Goal: Task Accomplishment & Management: Manage account settings

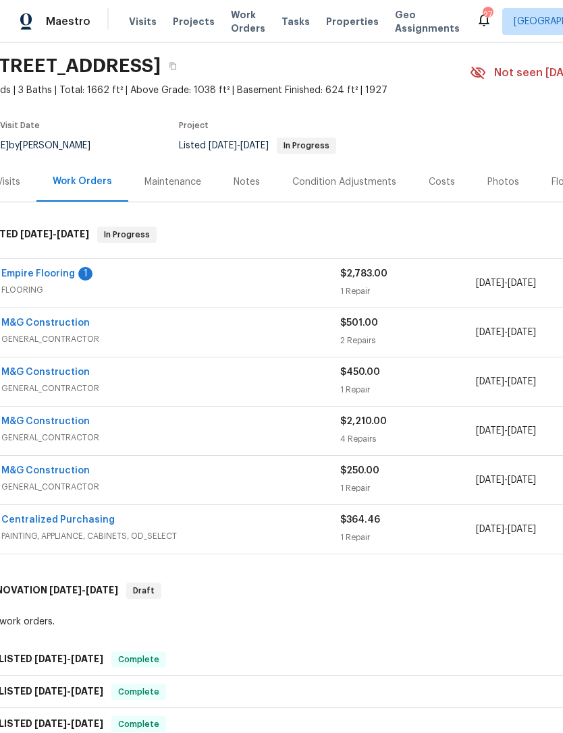
scroll to position [42, 24]
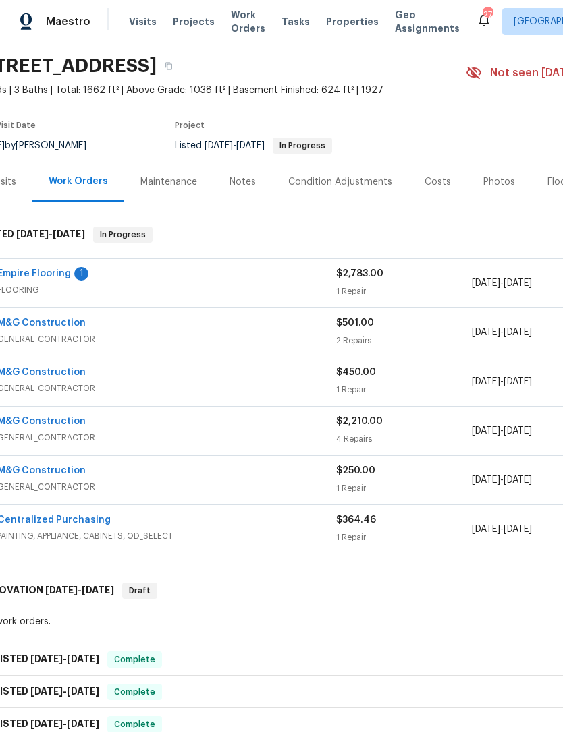
click at [262, 411] on div "M&G Construction GENERAL_CONTRACTOR $2,210.00 4 Repairs [DATE] - [DATE] Needs QC" at bounding box center [357, 431] width 753 height 49
click at [306, 438] on span "GENERAL_CONTRACTOR" at bounding box center [166, 437] width 339 height 13
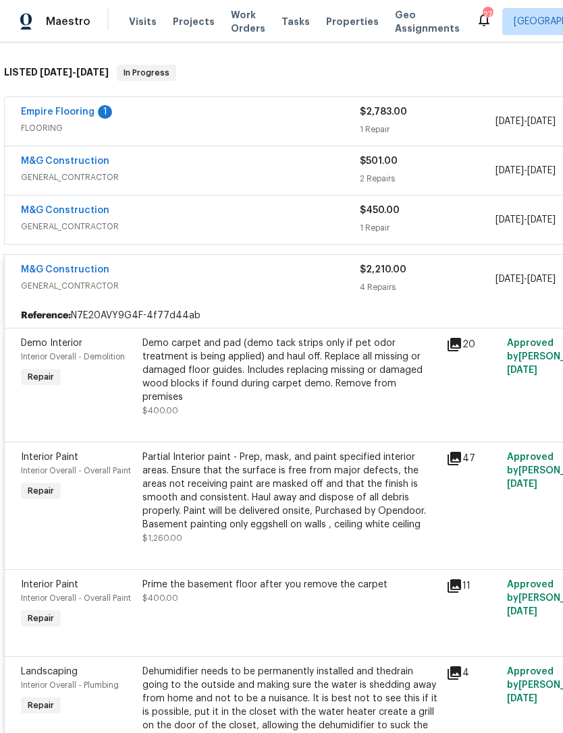
scroll to position [205, 0]
click at [391, 370] on div "Demo carpet and pad (demo tack strips only if pet odor treatment is being appli…" at bounding box center [289, 369] width 295 height 67
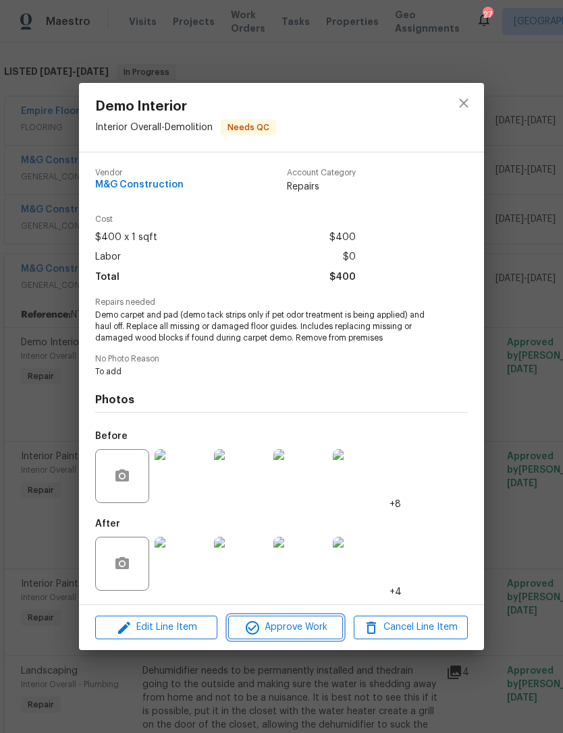
click at [303, 624] on span "Approve Work" at bounding box center [285, 627] width 106 height 17
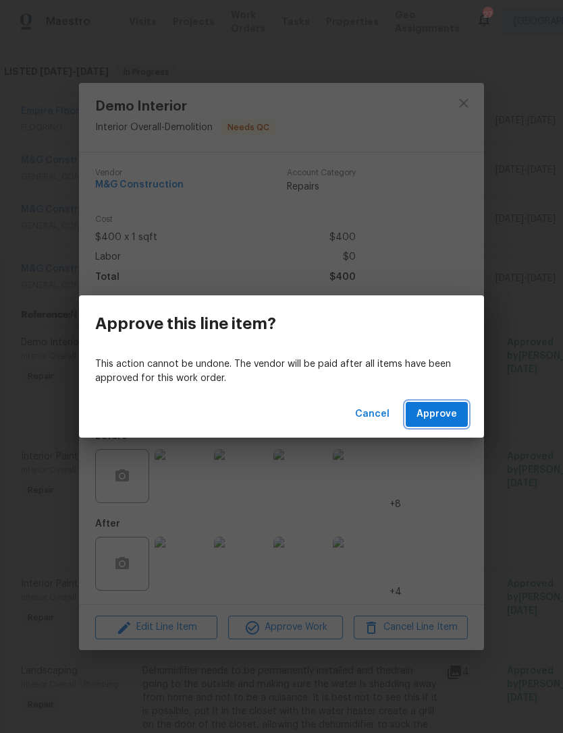
click at [457, 411] on button "Approve" at bounding box center [436, 414] width 62 height 25
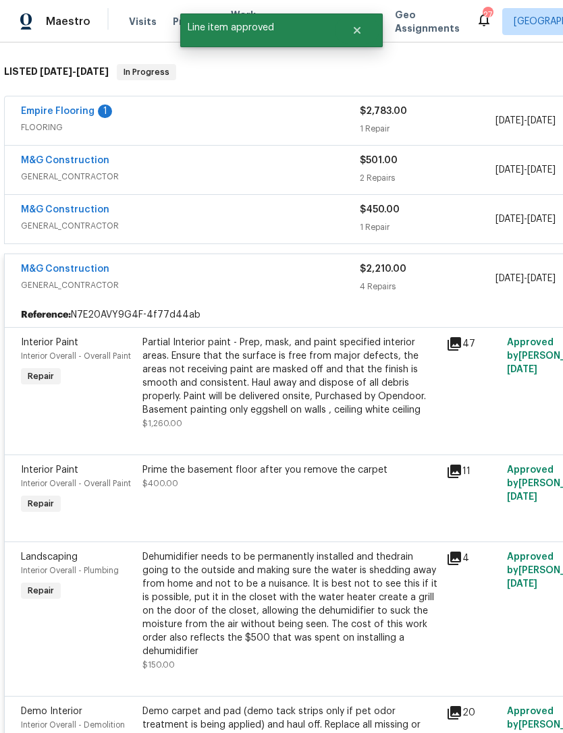
click at [367, 508] on div "Prime the basement floor after you remove the carpet $400.00" at bounding box center [290, 490] width 304 height 62
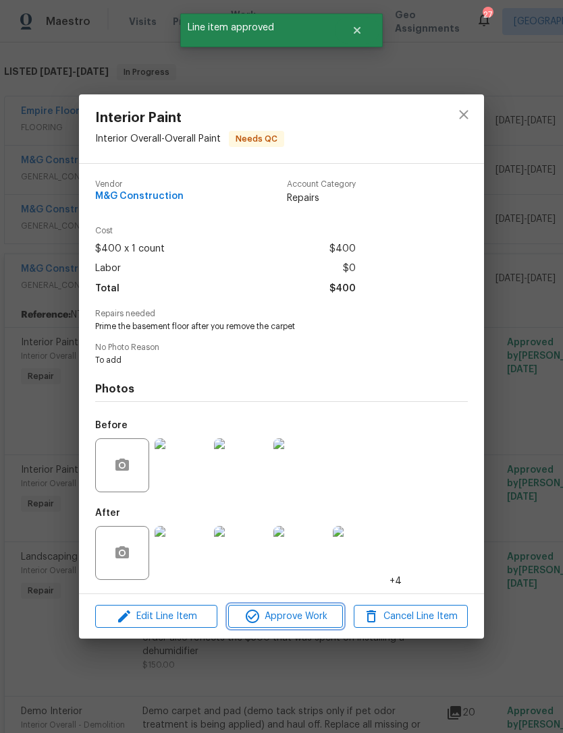
click at [318, 627] on button "Approve Work" at bounding box center [285, 617] width 114 height 24
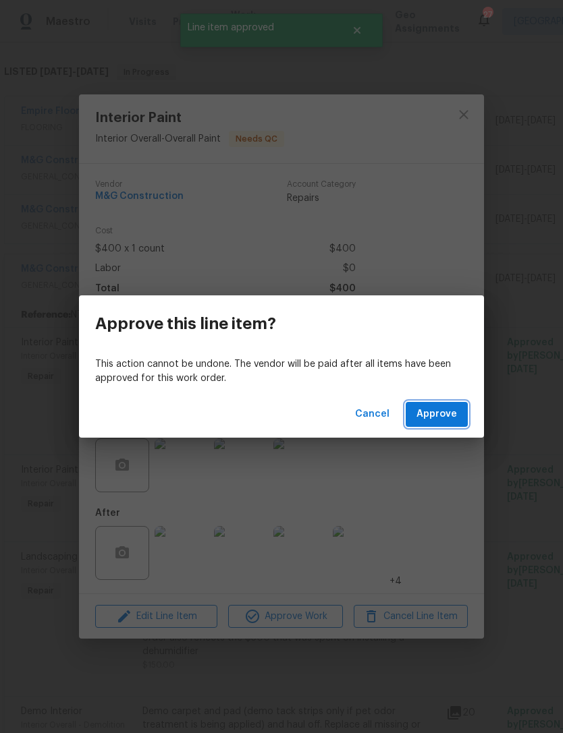
click at [455, 424] on button "Approve" at bounding box center [436, 414] width 62 height 25
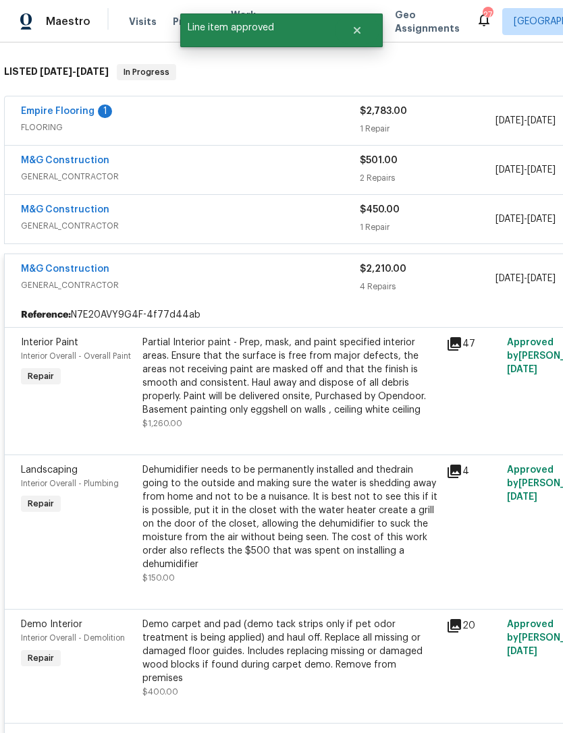
click at [374, 386] on div "Partial Interior paint - Prep, mask, and paint specified interior areas. Ensure…" at bounding box center [289, 376] width 295 height 81
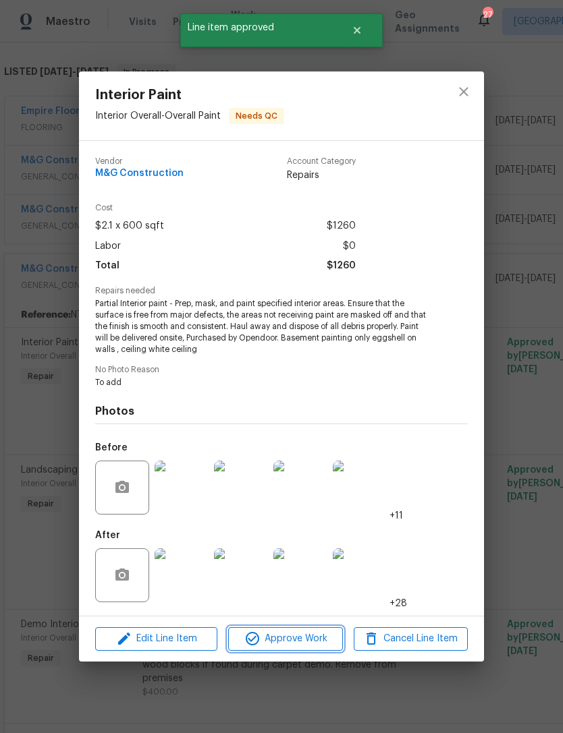
click at [306, 640] on span "Approve Work" at bounding box center [285, 639] width 106 height 17
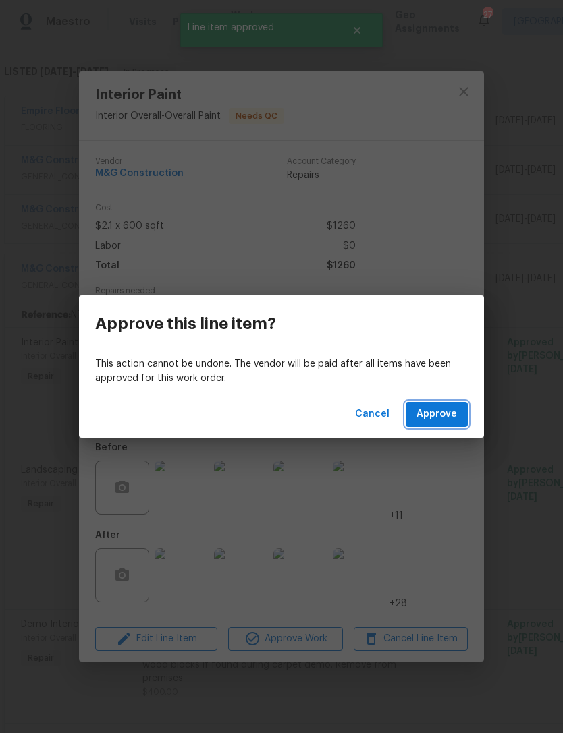
click at [455, 416] on span "Approve" at bounding box center [436, 414] width 40 height 17
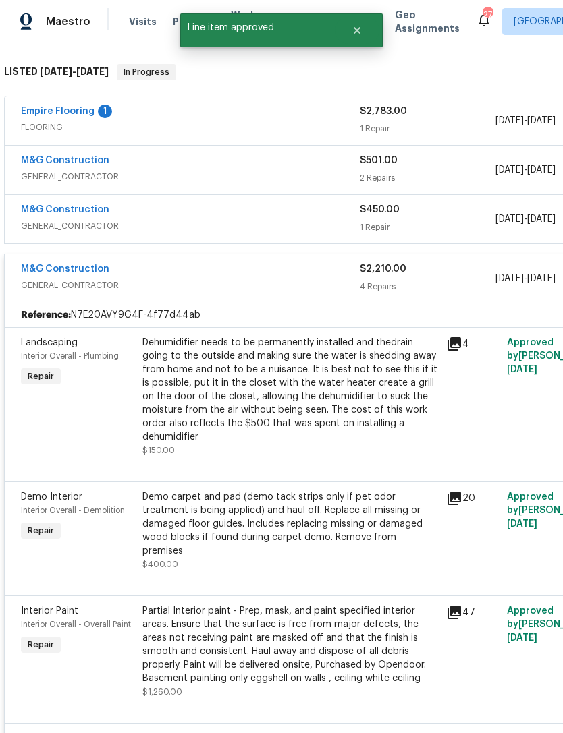
click at [370, 395] on div "Dehumidifier needs to be permanently installed and thedrain going to the outsid…" at bounding box center [289, 390] width 295 height 108
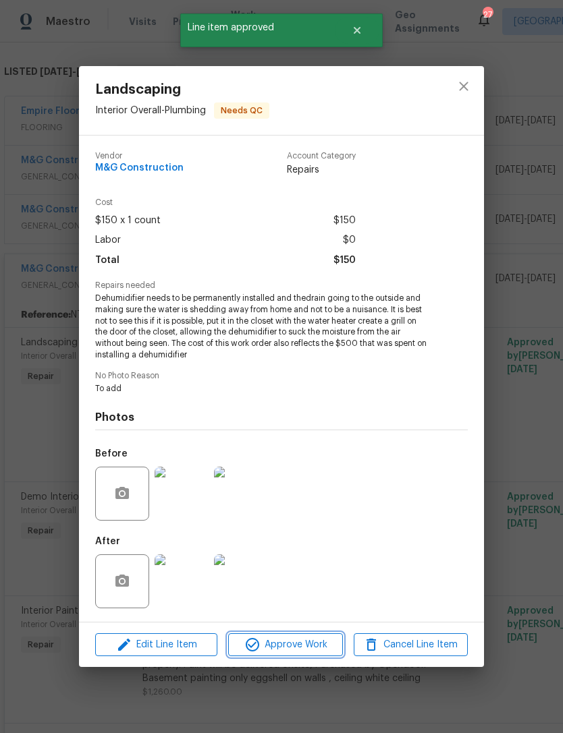
click at [308, 639] on span "Approve Work" at bounding box center [285, 645] width 106 height 17
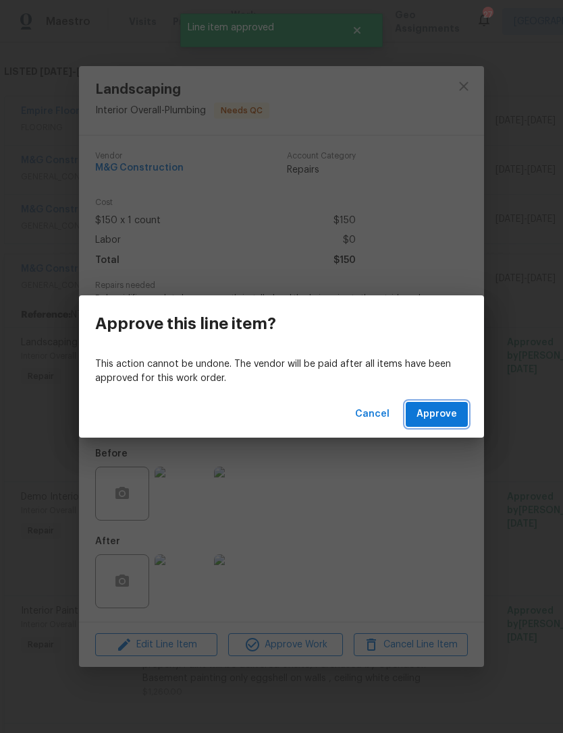
click at [459, 410] on button "Approve" at bounding box center [436, 414] width 62 height 25
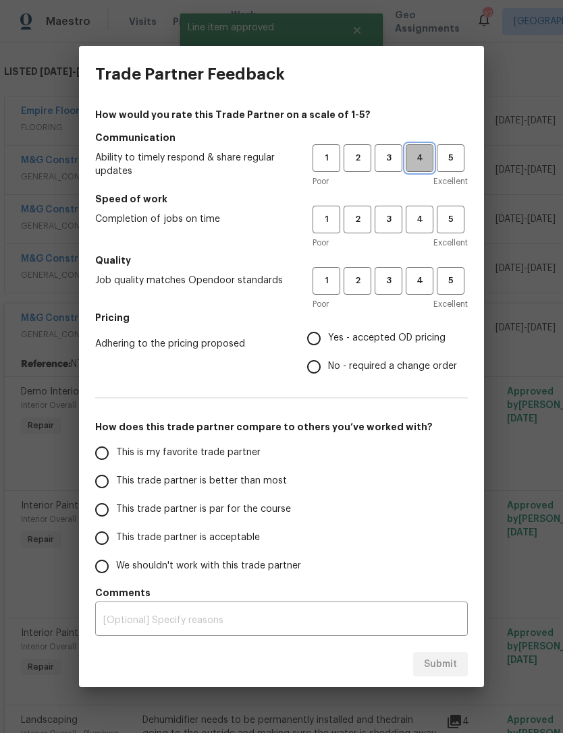
click at [426, 152] on span "4" at bounding box center [419, 158] width 25 height 16
click at [389, 154] on span "3" at bounding box center [388, 158] width 25 height 16
click at [394, 216] on span "3" at bounding box center [388, 220] width 25 height 16
click at [398, 268] on button "3" at bounding box center [388, 281] width 28 height 28
click at [323, 340] on input "Yes - accepted OD pricing" at bounding box center [313, 338] width 28 height 28
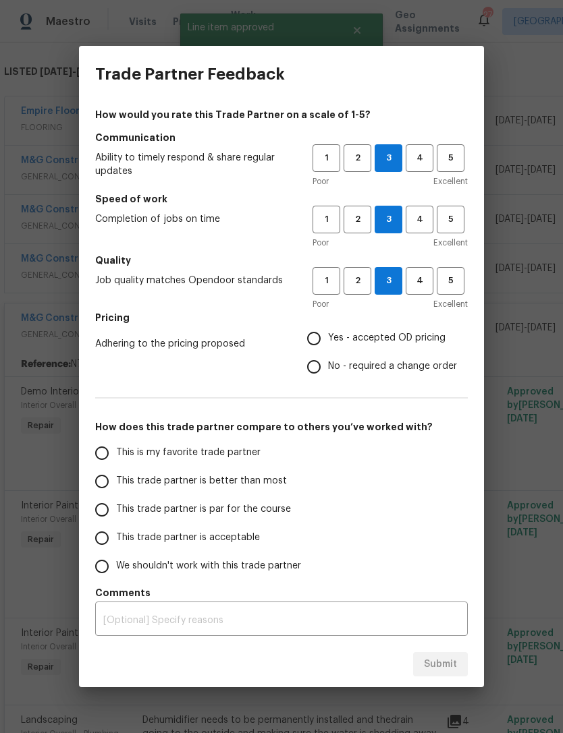
radio input "true"
click at [113, 534] on input "This trade partner is acceptable" at bounding box center [102, 538] width 28 height 28
radio input "false"
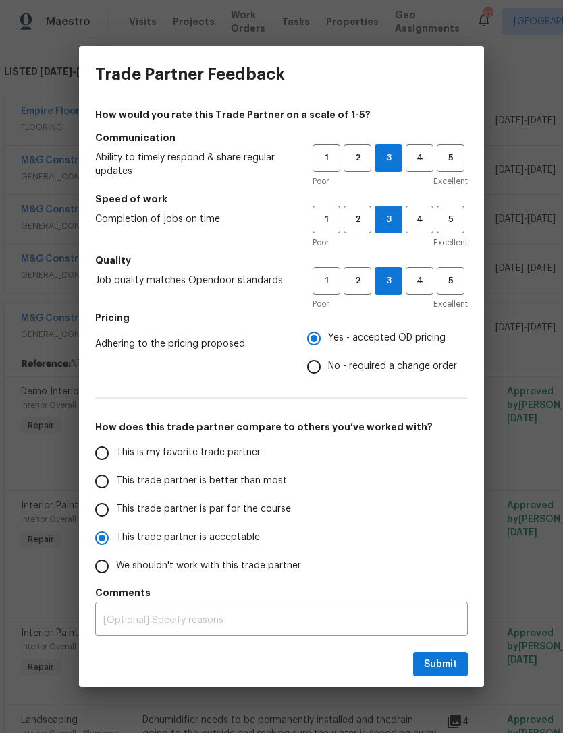
click at [105, 503] on input "This trade partner is par for the course" at bounding box center [102, 510] width 28 height 28
click at [456, 662] on span "Submit" at bounding box center [440, 664] width 33 height 17
radio input "true"
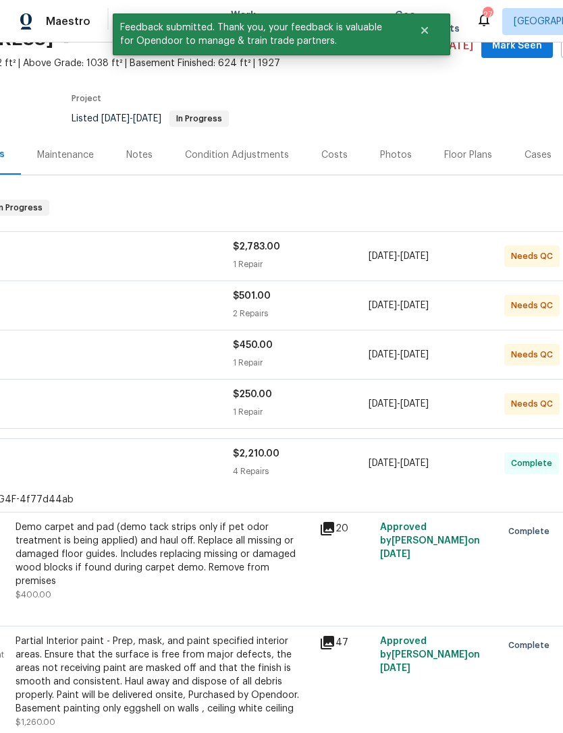
scroll to position [67, 126]
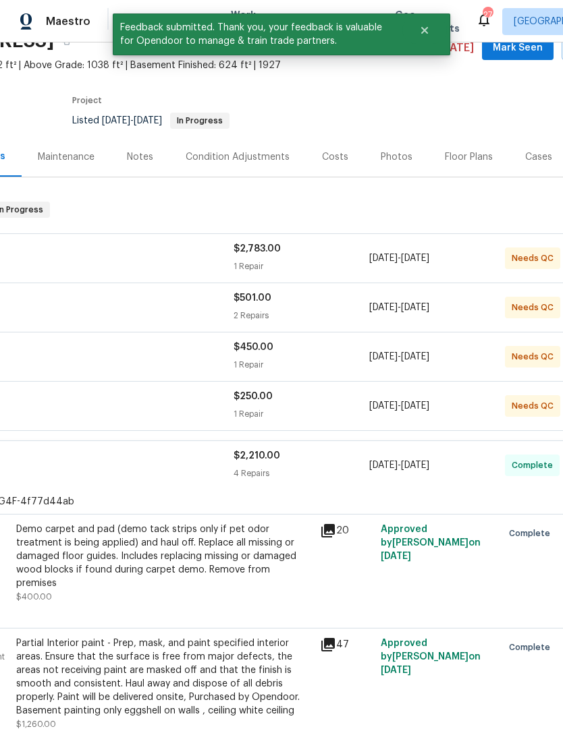
click at [227, 261] on span "FLOORING" at bounding box center [64, 264] width 339 height 13
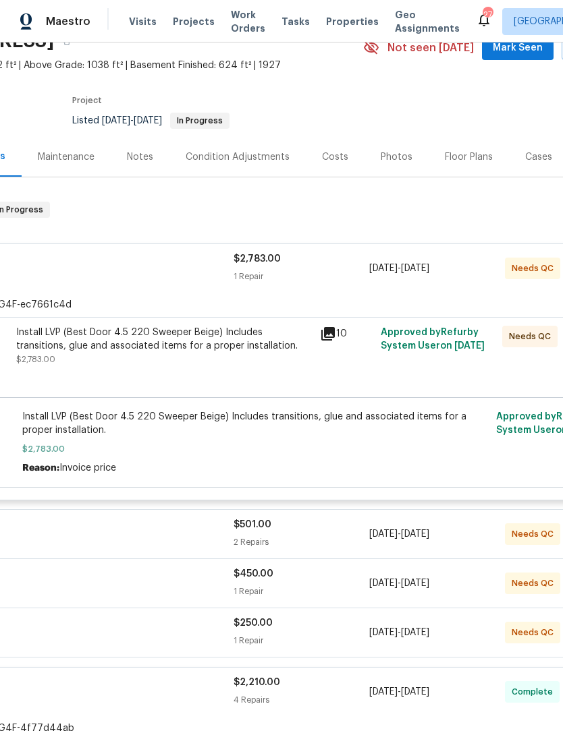
click at [287, 376] on div "Install LVP (Best Door 4.5 220 Sweeper Beige) Includes transitions, glue and as…" at bounding box center [164, 360] width 304 height 76
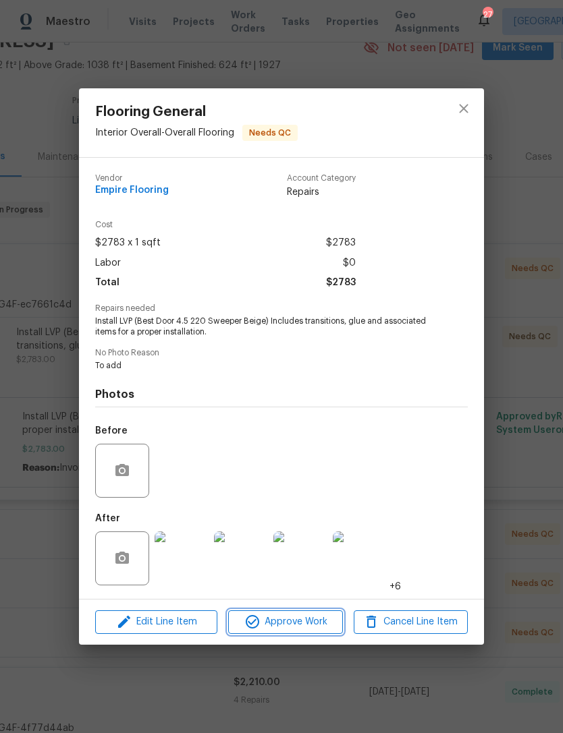
click at [304, 618] on span "Approve Work" at bounding box center [285, 622] width 106 height 17
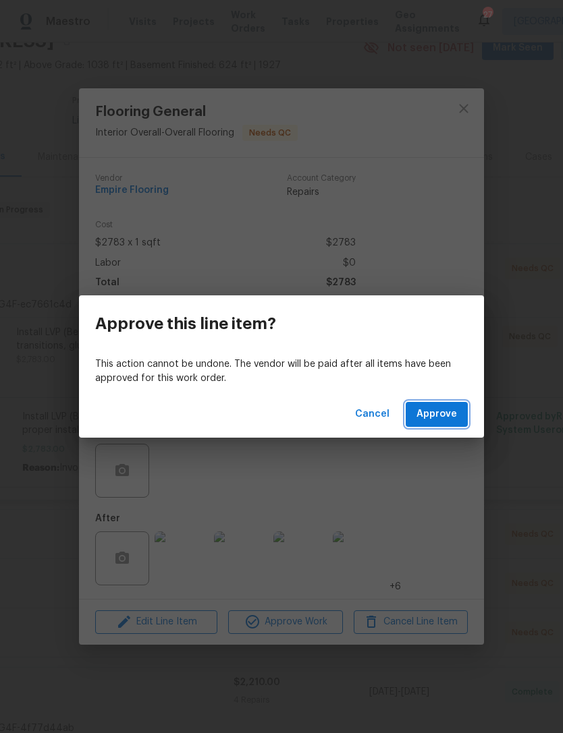
click at [453, 408] on span "Approve" at bounding box center [436, 414] width 40 height 17
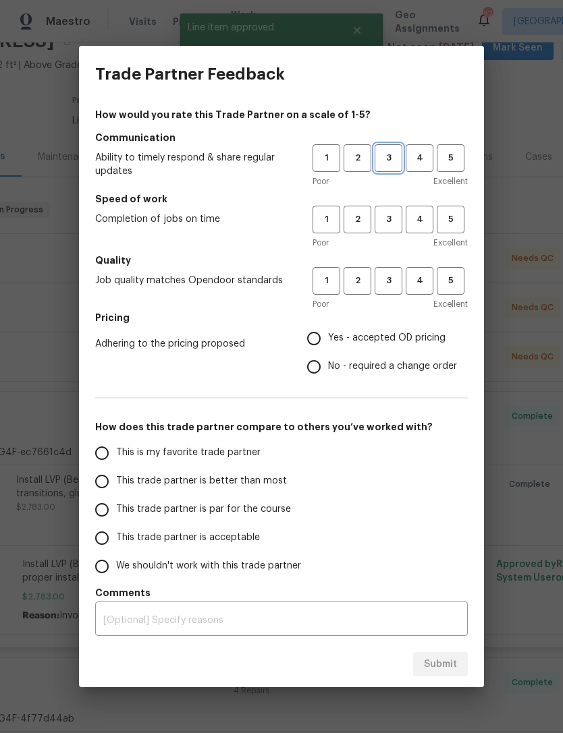
click at [393, 153] on span "3" at bounding box center [388, 158] width 25 height 16
click at [385, 221] on span "3" at bounding box center [388, 220] width 25 height 16
click at [388, 290] on button "3" at bounding box center [388, 281] width 28 height 28
click at [323, 335] on input "Yes - accepted OD pricing" at bounding box center [313, 338] width 28 height 28
radio input "true"
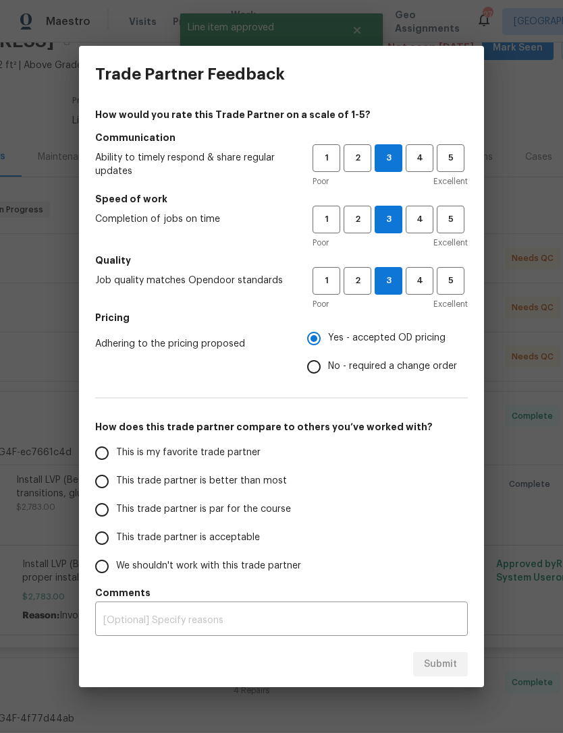
click at [113, 505] on input "This trade partner is par for the course" at bounding box center [102, 510] width 28 height 28
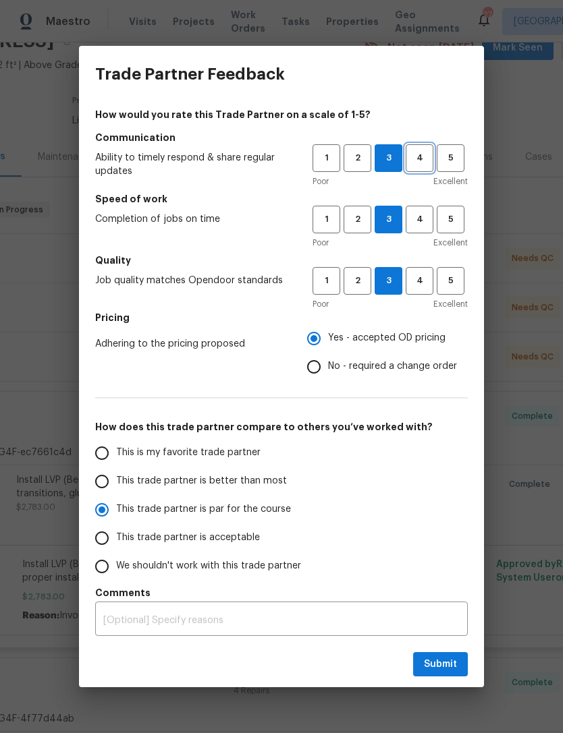
click at [422, 161] on span "4" at bounding box center [419, 158] width 25 height 16
radio input "true"
click at [420, 210] on button "4" at bounding box center [419, 220] width 28 height 28
click at [423, 268] on button "4" at bounding box center [419, 281] width 28 height 28
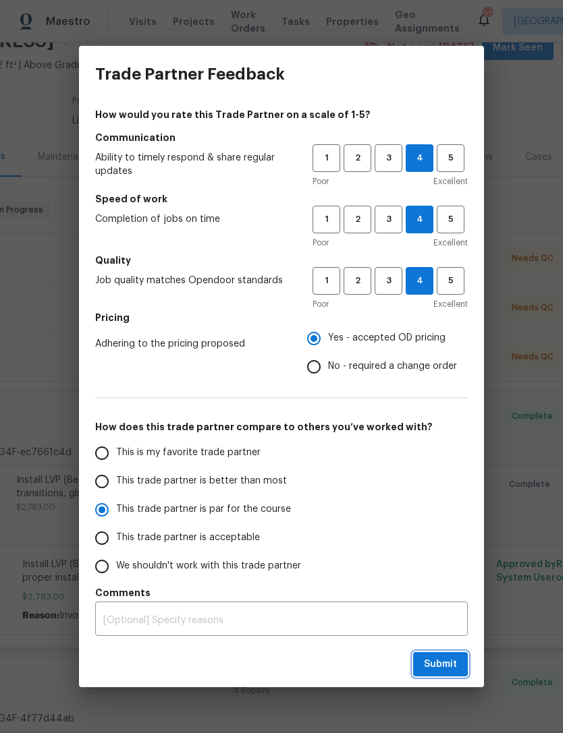
click at [455, 664] on span "Submit" at bounding box center [440, 664] width 33 height 17
radio input "false"
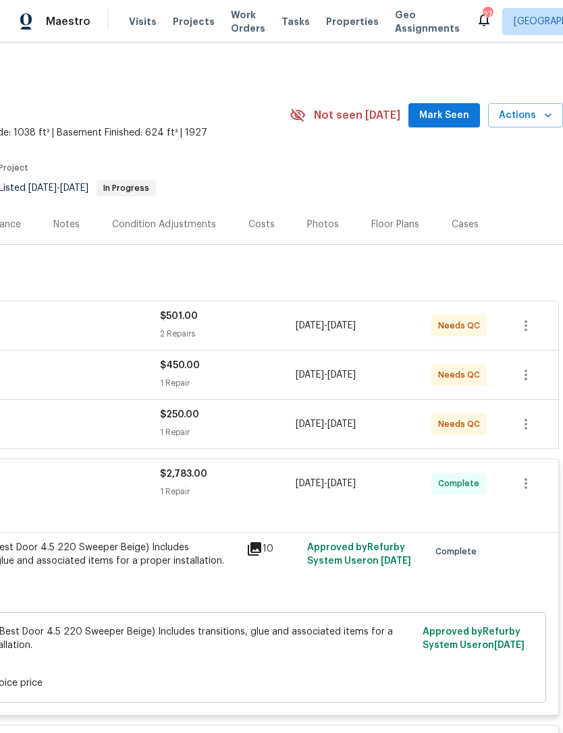
scroll to position [0, 200]
click at [447, 119] on span "Mark Seen" at bounding box center [444, 115] width 50 height 17
click at [329, 223] on div "Photos" at bounding box center [323, 224] width 32 height 13
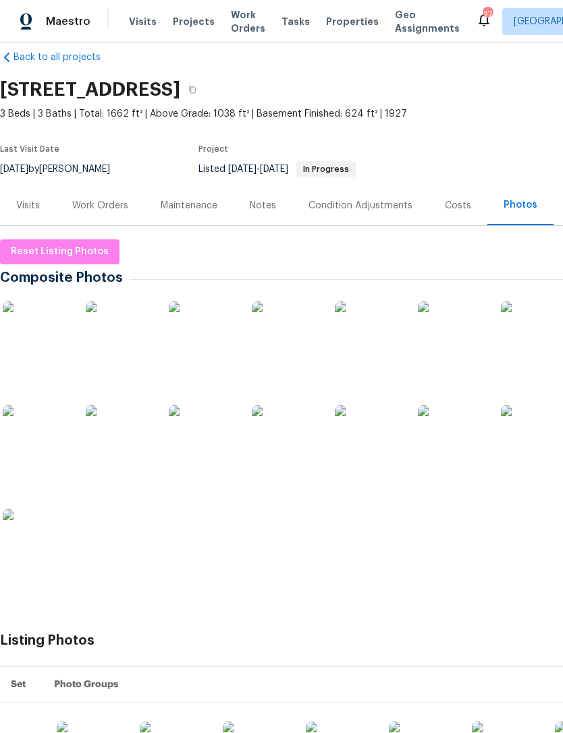
scroll to position [19, 0]
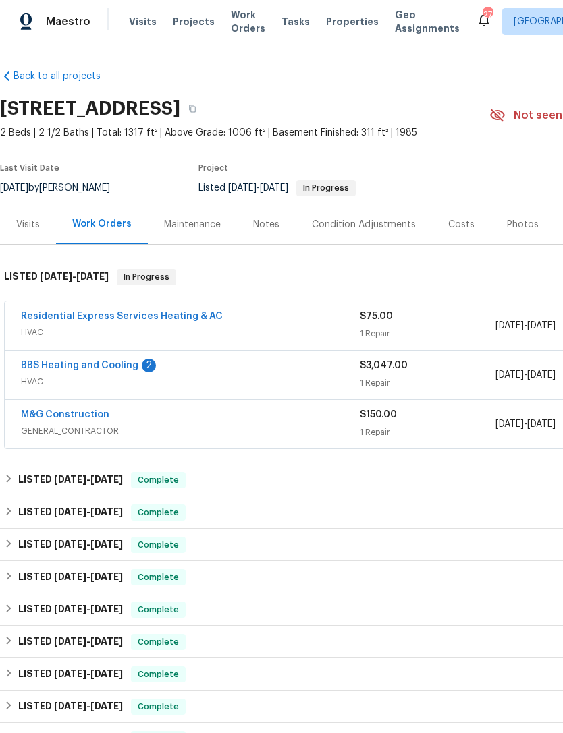
click at [275, 314] on div "Residential Express Services Heating & AC" at bounding box center [190, 318] width 339 height 16
click at [222, 374] on div "BBS Heating and Cooling 2" at bounding box center [190, 367] width 339 height 16
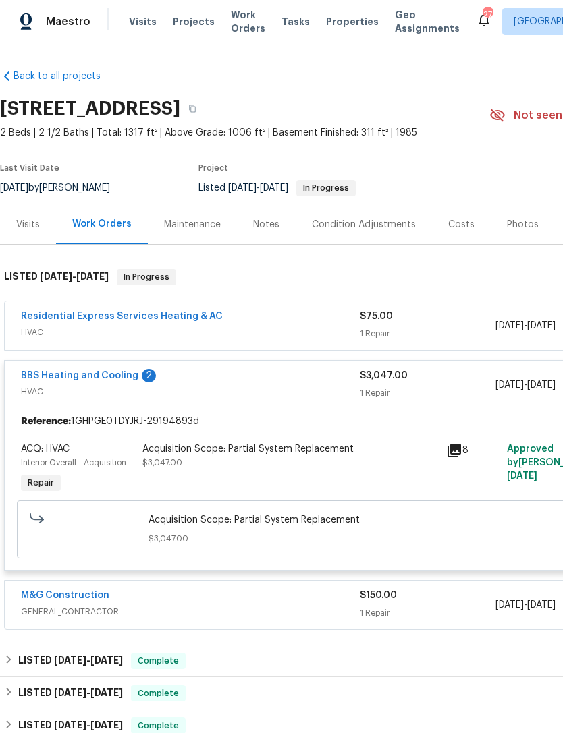
click at [301, 477] on div "Acquisition Scope: Partial System Replacement $3,047.00" at bounding box center [290, 469] width 304 height 62
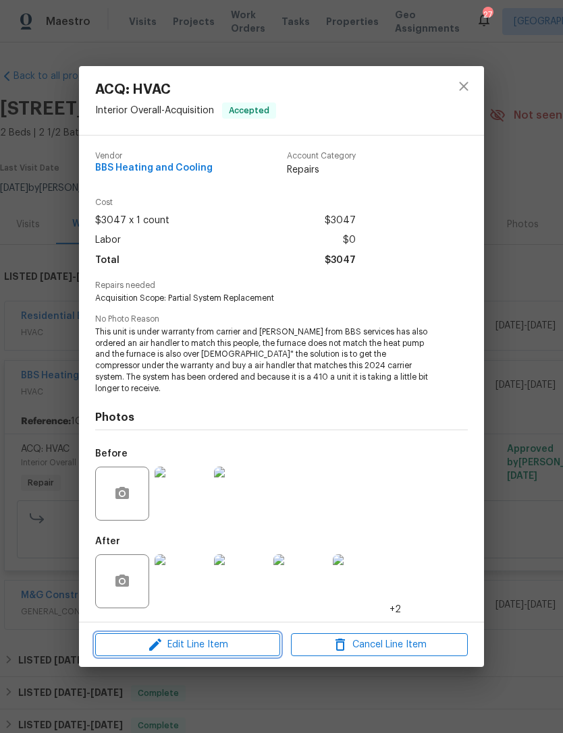
click at [229, 633] on button "Edit Line Item" at bounding box center [187, 645] width 185 height 24
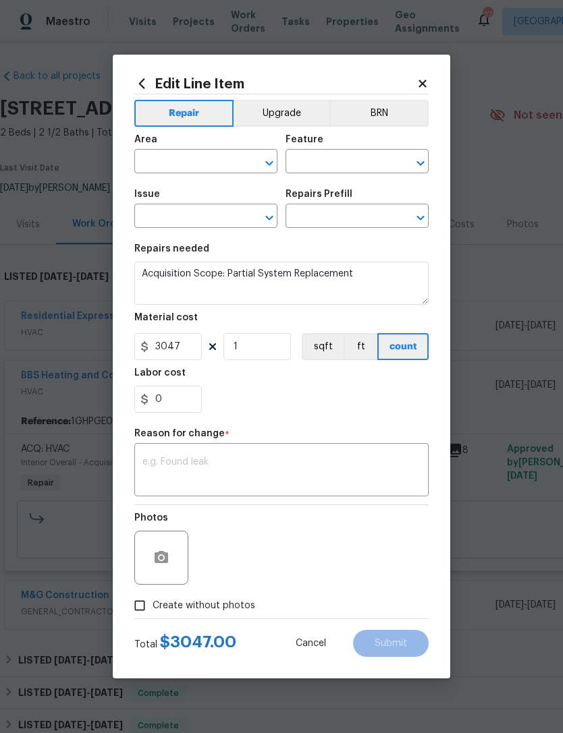
type input "Interior Overall"
type input "Acquisition"
type input "ACQ: HVAC"
type input "Non-Functional HVAC. Partial System Replacement $3,047.00"
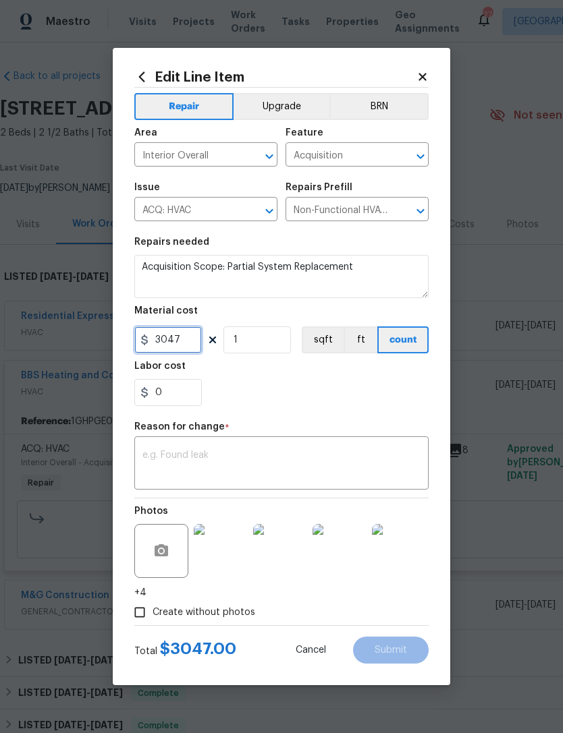
click at [183, 345] on input "3047" at bounding box center [167, 339] width 67 height 27
type input "5200"
click at [241, 453] on textarea at bounding box center [281, 465] width 278 height 28
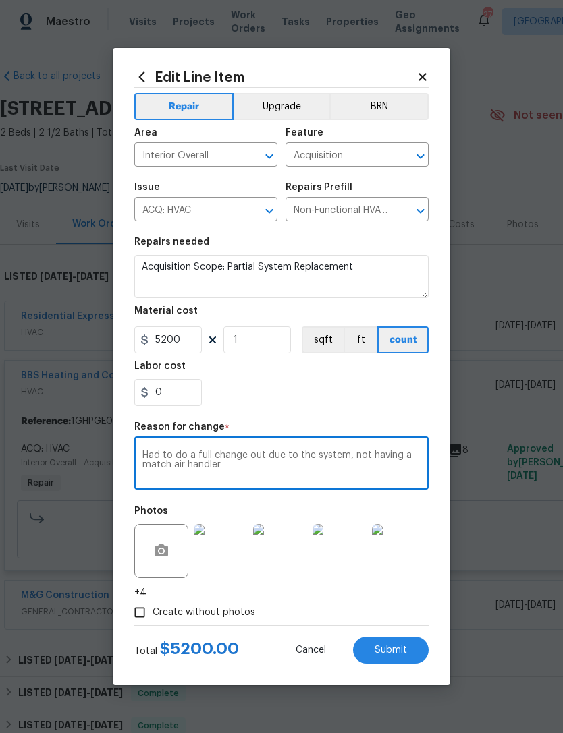
click at [194, 466] on textarea "Had to do a full change out due to the system, not having a match air handler" at bounding box center [281, 465] width 278 height 28
click at [250, 467] on textarea "Had to do a full change out due to the system, not having a match air handler" at bounding box center [281, 465] width 278 height 28
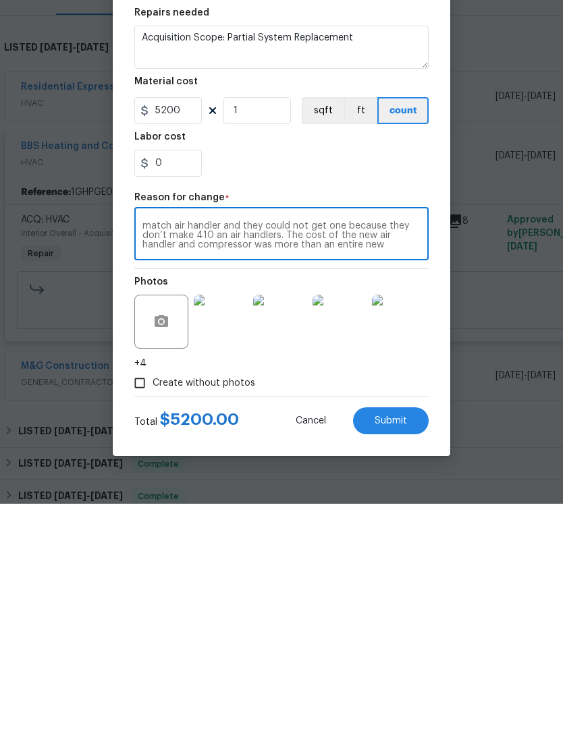
scroll to position [43, 0]
type textarea "Had to do a full change out due to the system, not having a match air handler a…"
click at [400, 646] on span "Submit" at bounding box center [390, 651] width 32 height 10
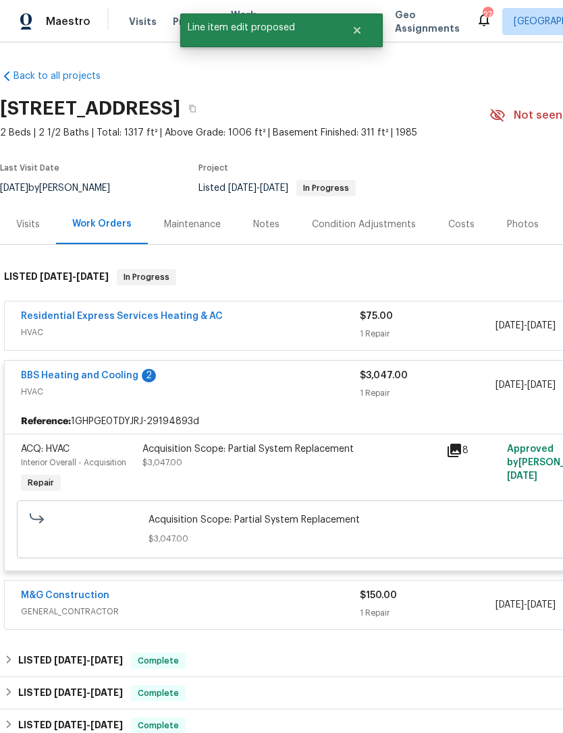
click at [89, 371] on link "BBS Heating and Cooling" at bounding box center [79, 375] width 117 height 9
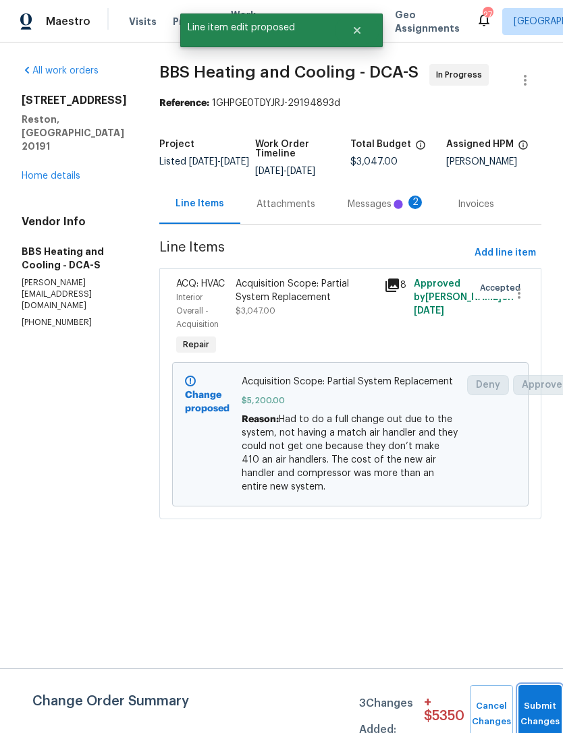
click at [532, 709] on button "Submit Changes" at bounding box center [539, 714] width 43 height 58
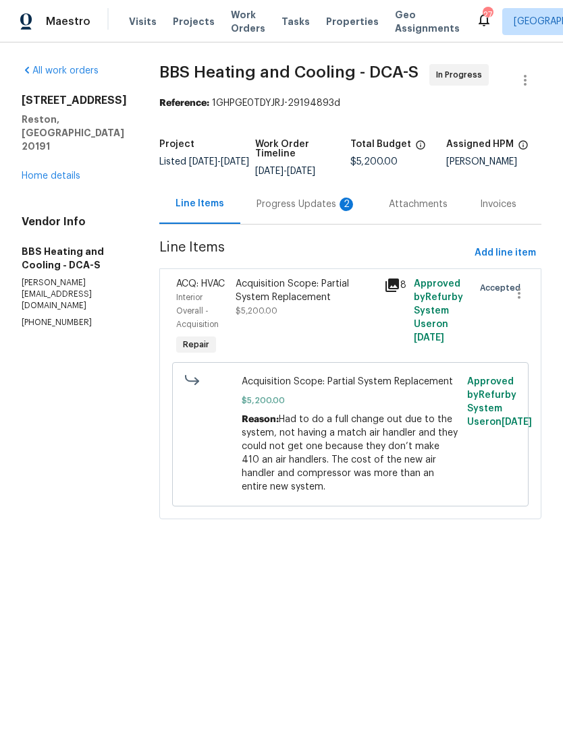
click at [371, 407] on span "$5,200.00" at bounding box center [350, 400] width 218 height 13
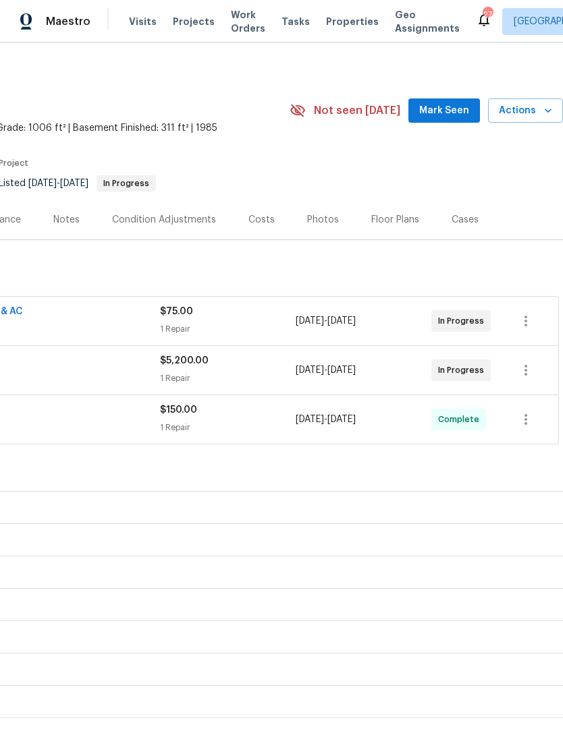
scroll to position [5, 200]
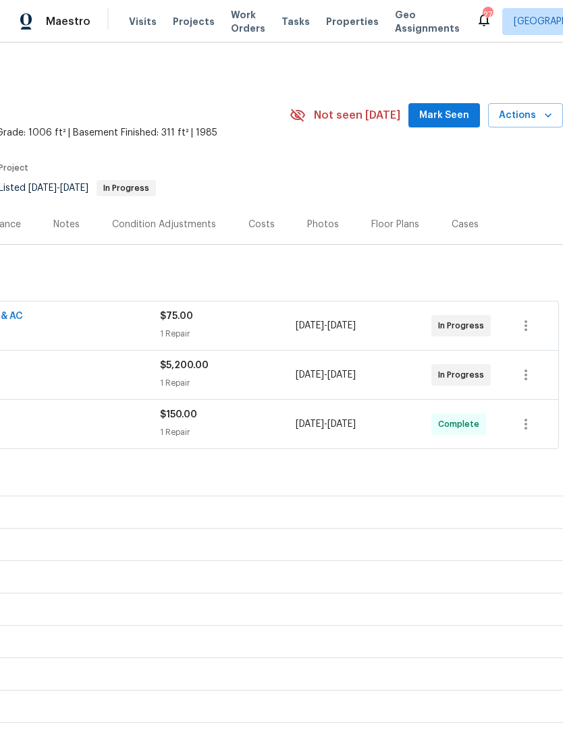
scroll to position [0, 200]
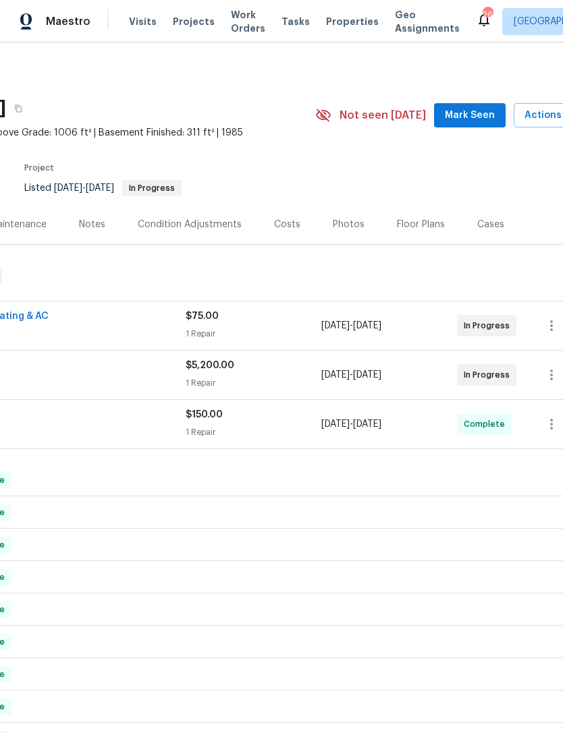
scroll to position [0, 174]
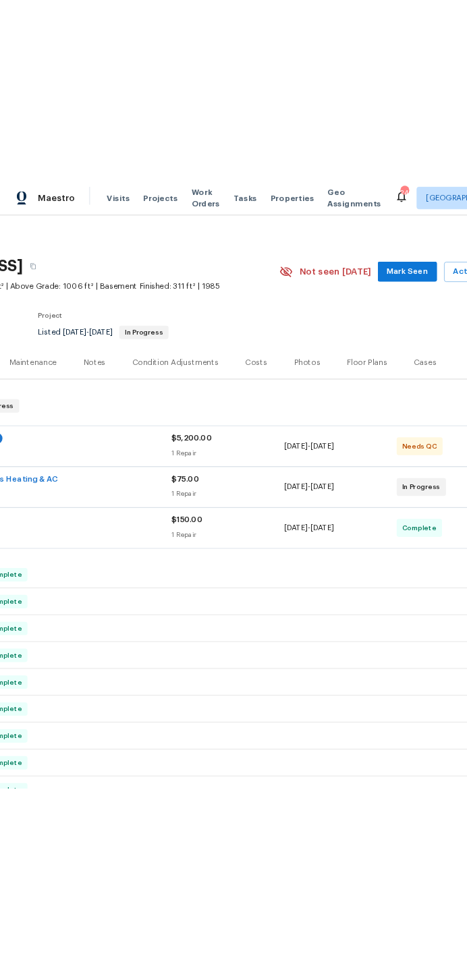
scroll to position [3, 152]
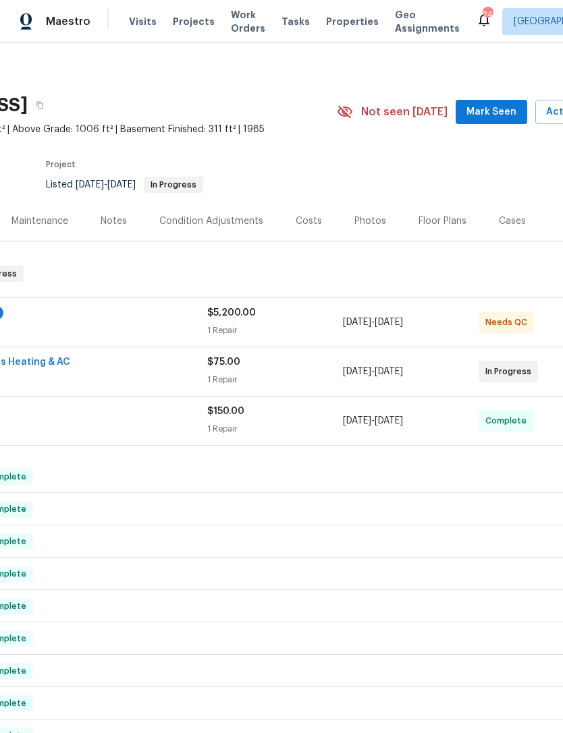
click at [158, 326] on span "HVAC" at bounding box center [37, 328] width 339 height 13
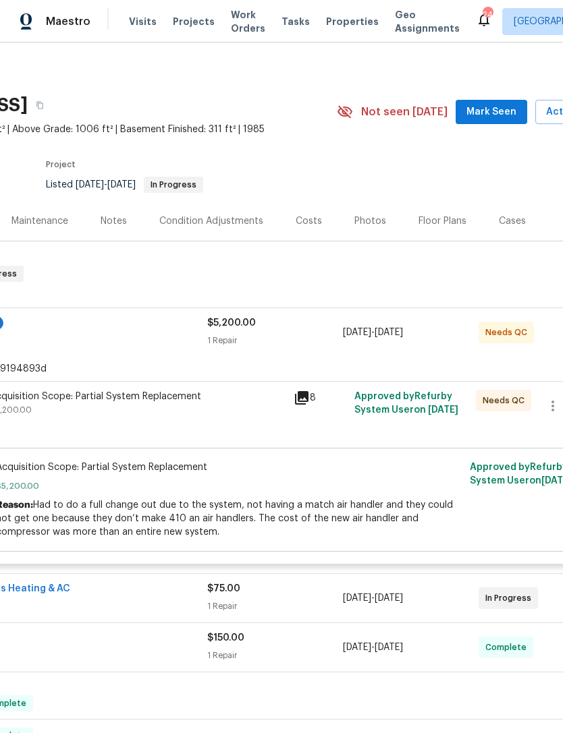
click at [225, 413] on div "Acquisition Scope: Partial System Replacement $5,200.00" at bounding box center [137, 403] width 295 height 27
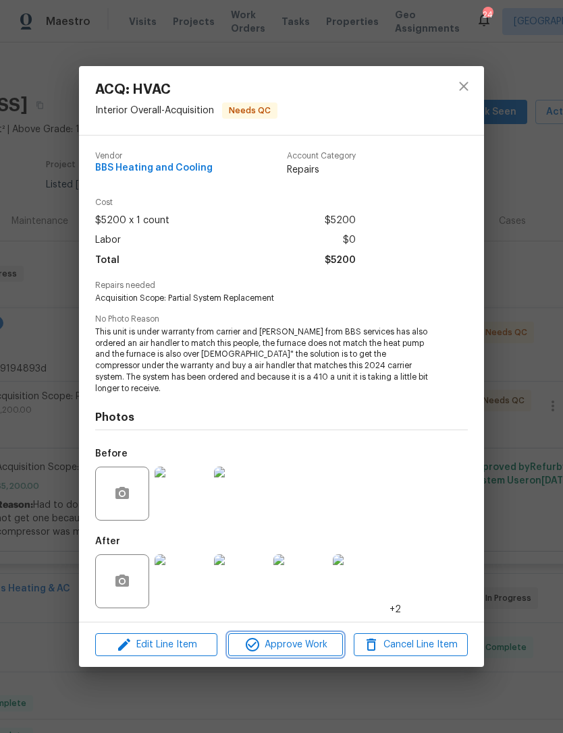
click at [289, 638] on span "Approve Work" at bounding box center [285, 645] width 106 height 17
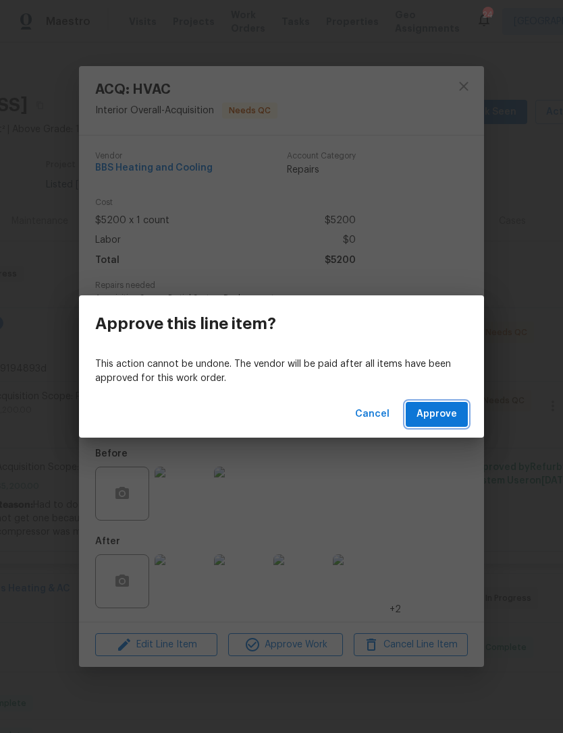
click at [446, 424] on button "Approve" at bounding box center [436, 414] width 62 height 25
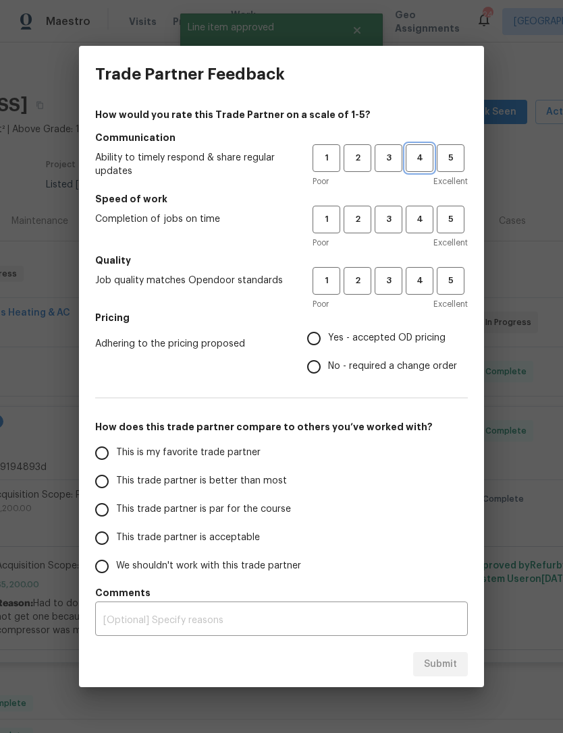
click at [423, 161] on span "4" at bounding box center [419, 158] width 25 height 16
click at [422, 223] on span "4" at bounding box center [419, 220] width 25 height 16
click at [428, 285] on span "4" at bounding box center [419, 281] width 25 height 16
click at [316, 336] on input "Yes - accepted OD pricing" at bounding box center [313, 338] width 28 height 28
radio input "true"
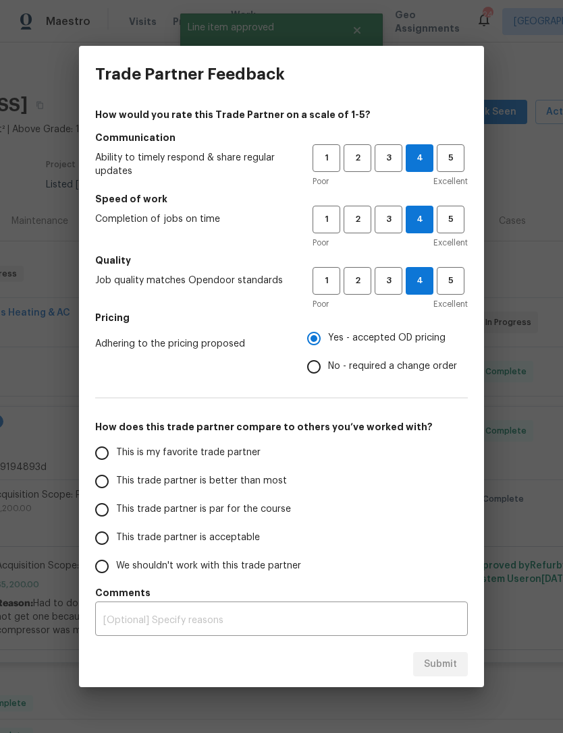
click at [105, 508] on input "This trade partner is par for the course" at bounding box center [102, 510] width 28 height 28
click at [445, 661] on span "Submit" at bounding box center [440, 664] width 33 height 17
radio input "true"
radio input "false"
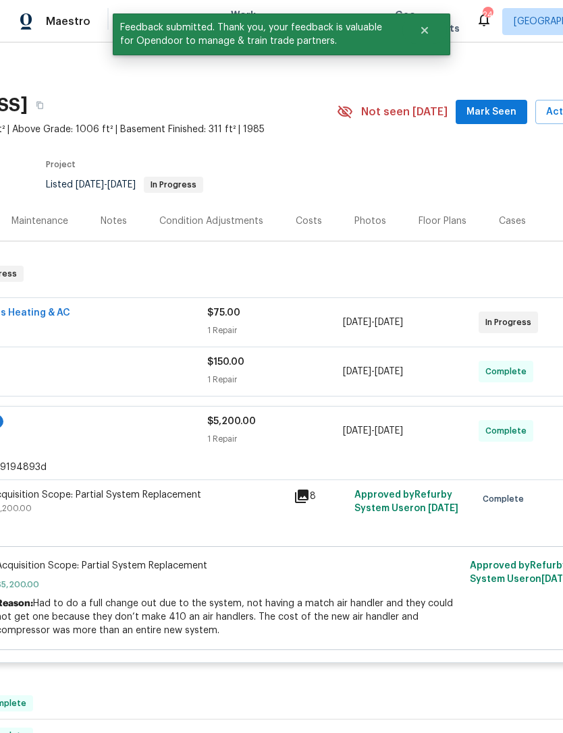
click at [492, 108] on span "Mark Seen" at bounding box center [491, 112] width 50 height 17
